Goal: Navigation & Orientation: Understand site structure

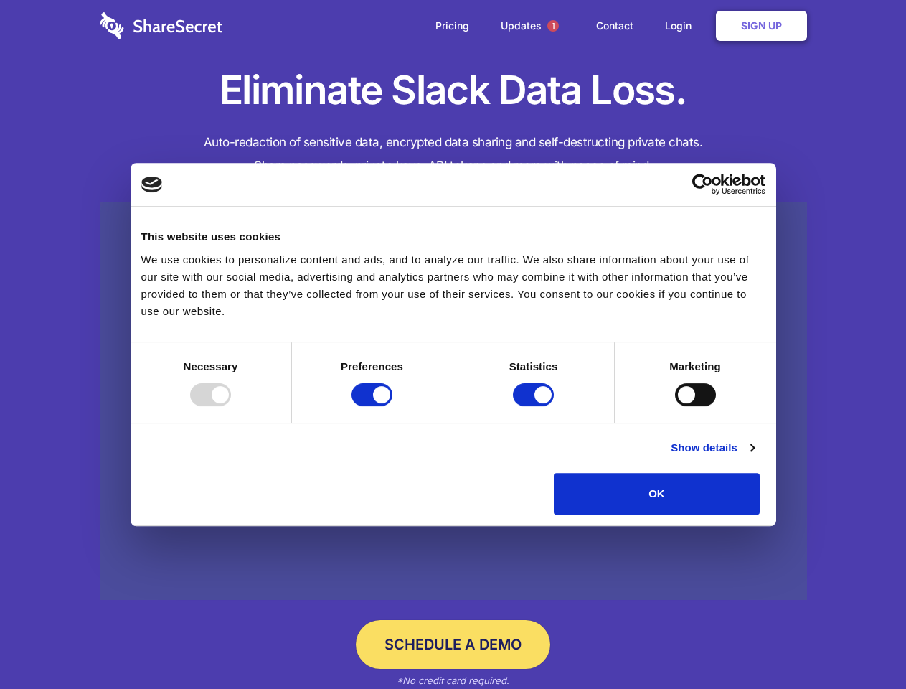
click at [231, 406] on div at bounding box center [210, 394] width 41 height 23
click at [393, 406] on input "Preferences" at bounding box center [372, 394] width 41 height 23
checkbox input "false"
click at [535, 406] on input "Statistics" at bounding box center [533, 394] width 41 height 23
checkbox input "false"
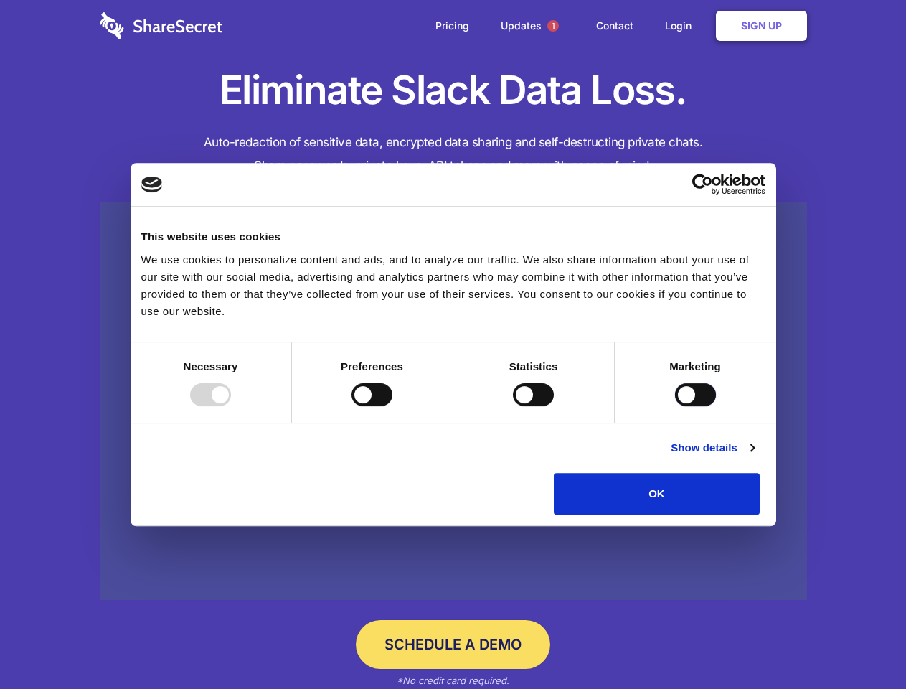
click at [675, 406] on input "Marketing" at bounding box center [695, 394] width 41 height 23
checkbox input "true"
